Goal: Task Accomplishment & Management: Complete application form

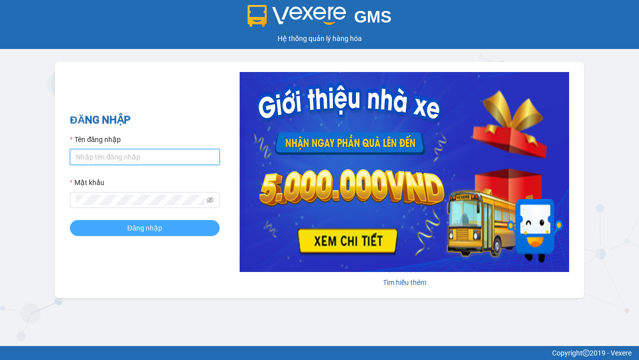
click at [145, 156] on input "Tên đăng nhập" at bounding box center [145, 157] width 150 height 16
type input "ly.xtl"
click at [145, 227] on span "Đăng nhập" at bounding box center [144, 227] width 35 height 11
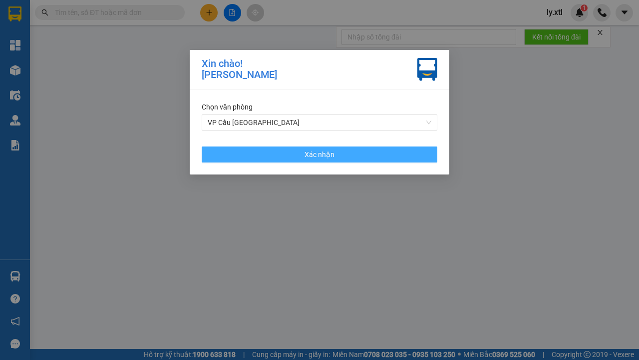
click at [320, 154] on span "Xác nhận" at bounding box center [320, 154] width 30 height 11
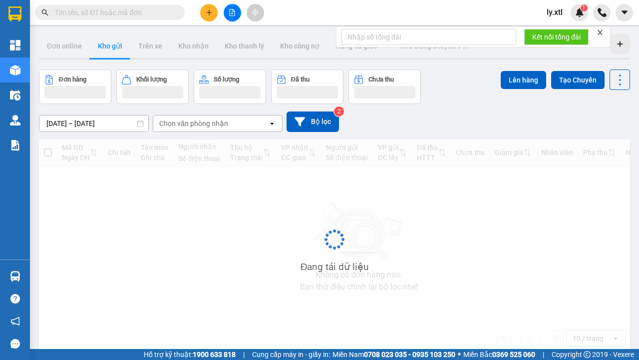
click at [209, 12] on icon "plus" at bounding box center [208, 12] width 5 height 0
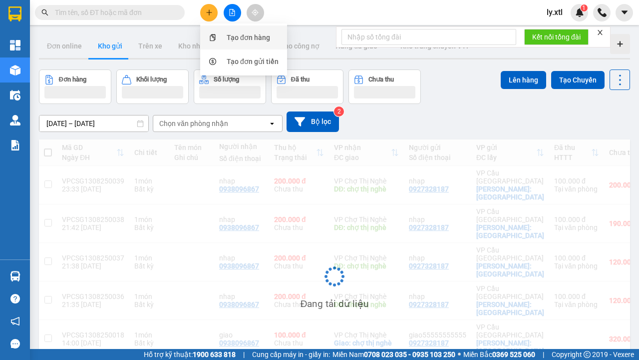
click at [249, 37] on div "Tạo đơn hàng" at bounding box center [248, 37] width 43 height 11
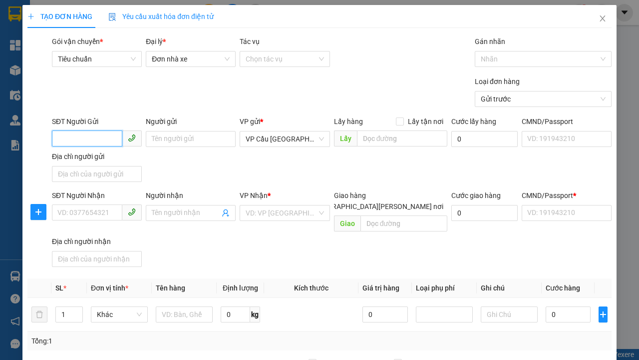
click at [87, 130] on input "SĐT Người Gửi" at bounding box center [87, 138] width 70 height 16
type input "0927328187"
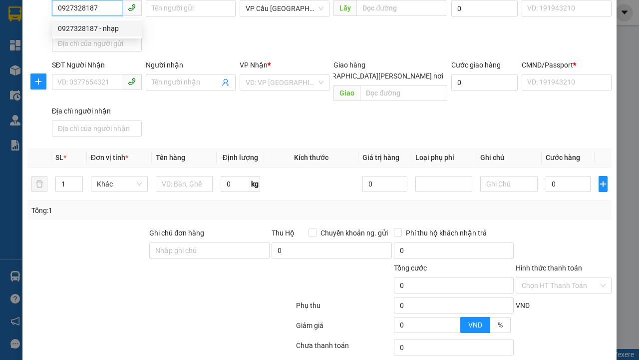
click at [97, 28] on div "0927328187 - nhạp" at bounding box center [97, 28] width 78 height 11
type input "nhạp"
checkbox input "true"
type input "[GEOGRAPHIC_DATA]"
type input "123456789112"
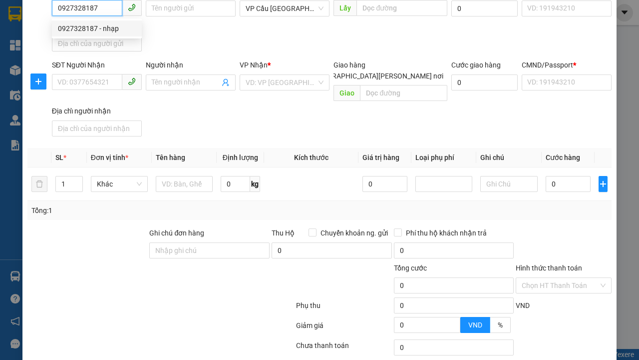
type input "0938096867"
type input "nhap"
type input "chợ thị nghè"
type input "10.000"
type input "123456789456"
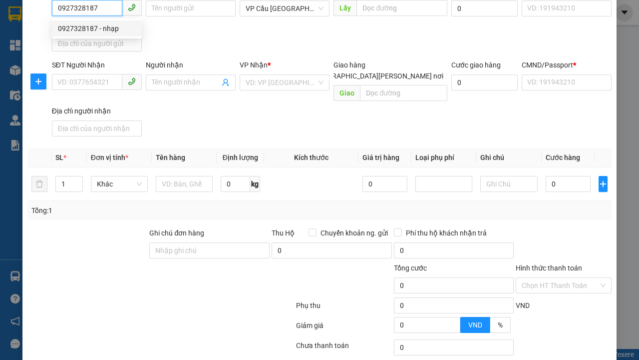
type input "200.000"
type input "15.000"
type input "20.000"
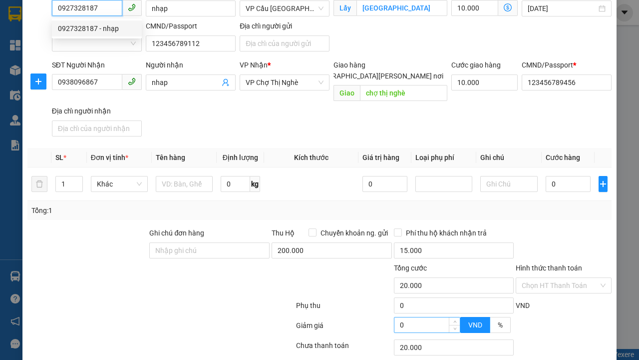
type input "0927328187"
click at [427, 317] on input "0" at bounding box center [428, 324] width 66 height 15
type input "320.000"
type input "300.000"
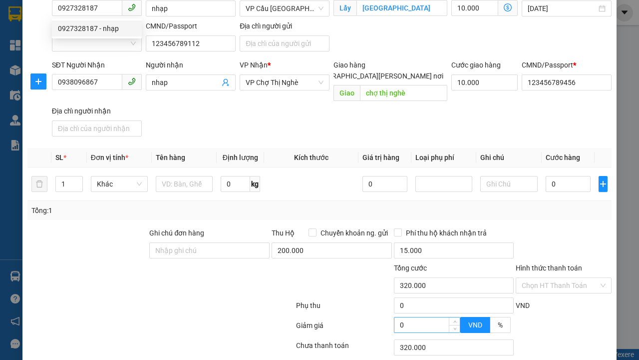
type input "20.000"
type input "300.000"
type input "20.000"
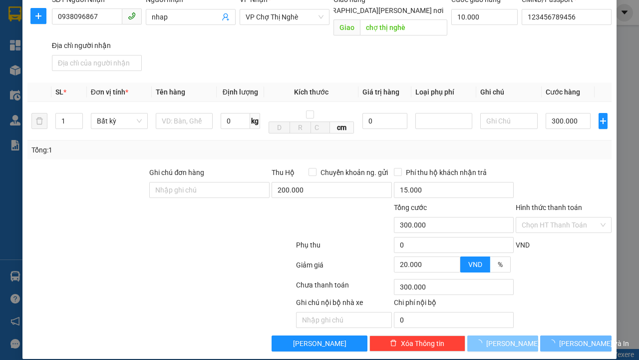
checkbox input "false"
type input "0"
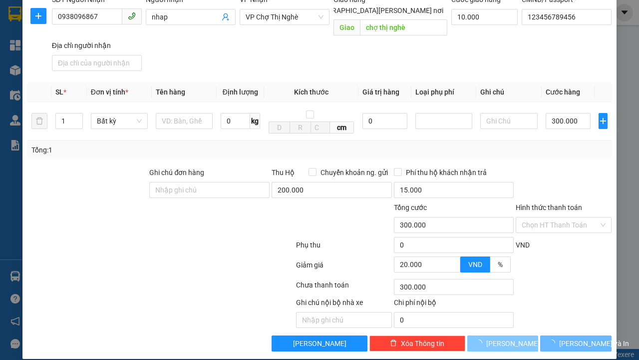
type input "0"
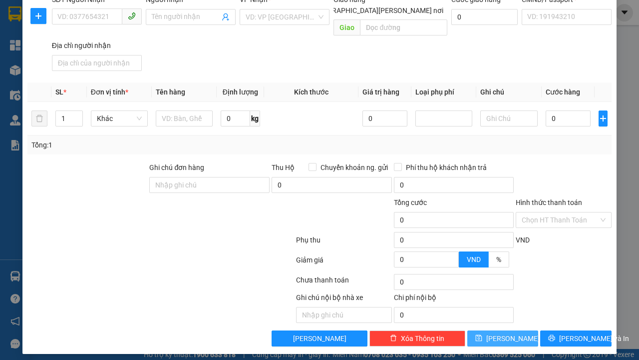
scroll to position [191, 0]
